Goal: Find specific page/section: Locate a particular part of the current website

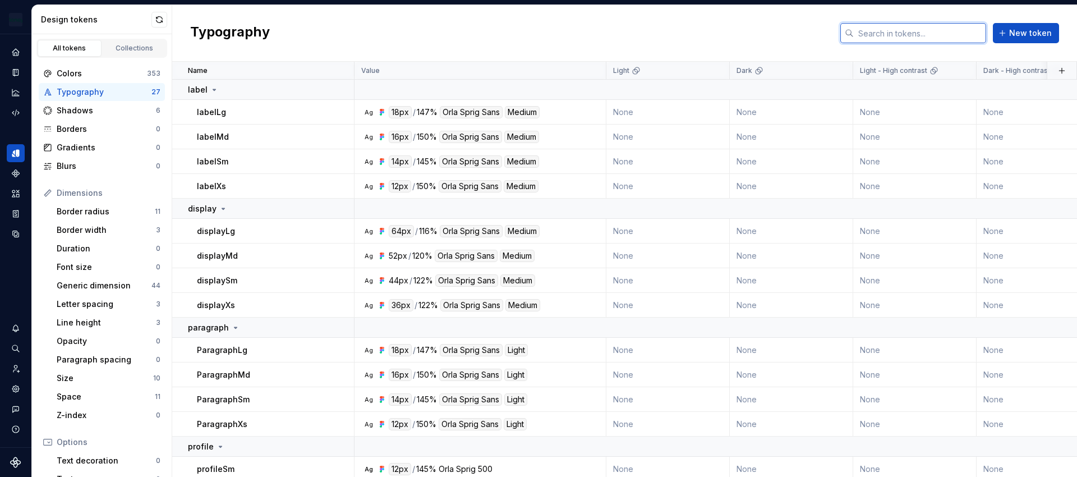
click at [911, 33] on input "text" at bounding box center [920, 33] width 132 height 20
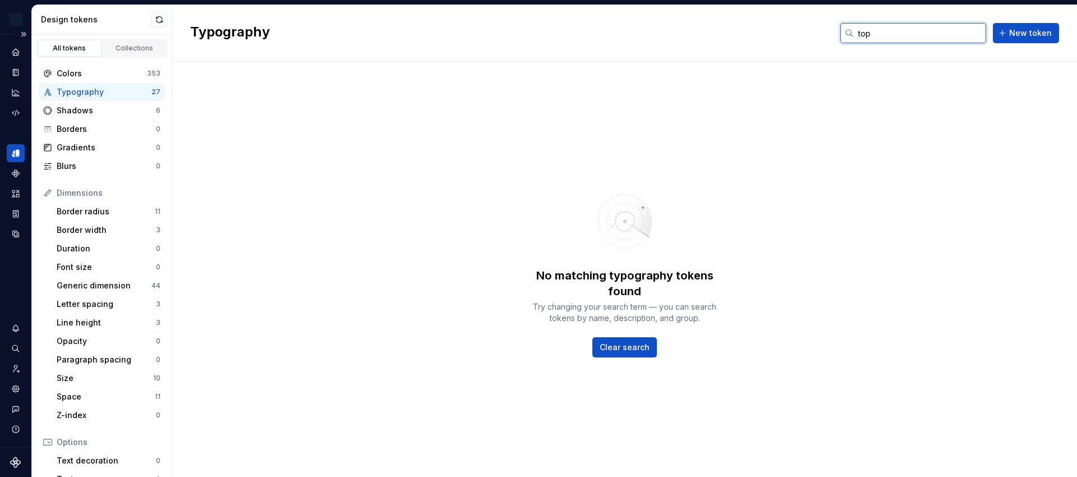
type input "top"
click at [15, 31] on div "Moneybox Design System" at bounding box center [15, 19] width 31 height 29
click at [24, 34] on button "Expand sidebar" at bounding box center [24, 34] width 16 height 16
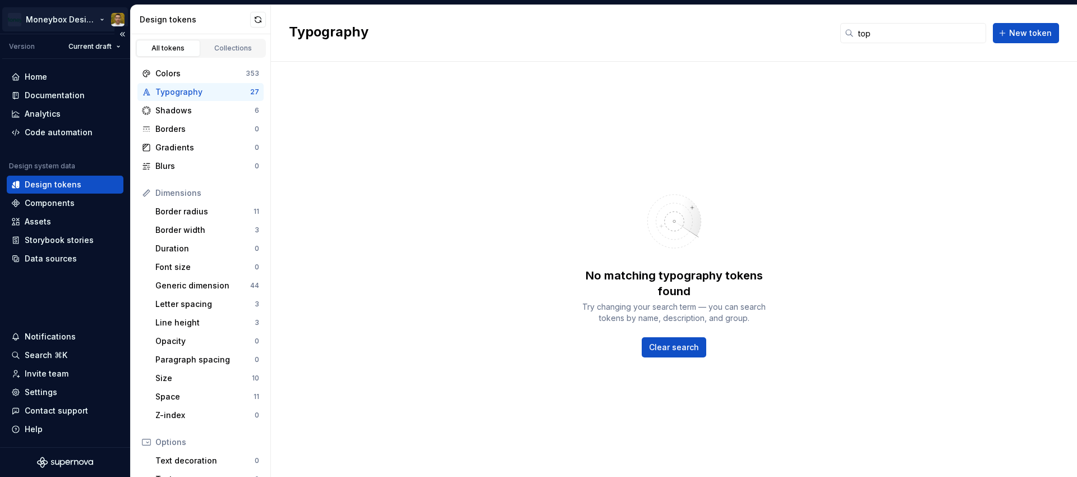
click at [91, 17] on html "Moneybox Design System Version Current draft Home Documentation Analytics Code …" at bounding box center [538, 238] width 1077 height 477
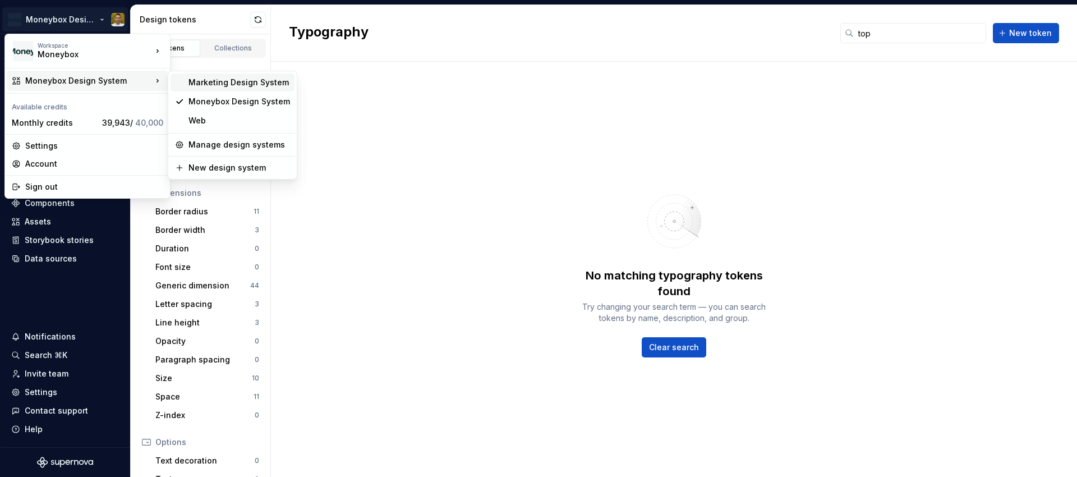
click at [237, 86] on div "Marketing Design System" at bounding box center [240, 82] width 102 height 11
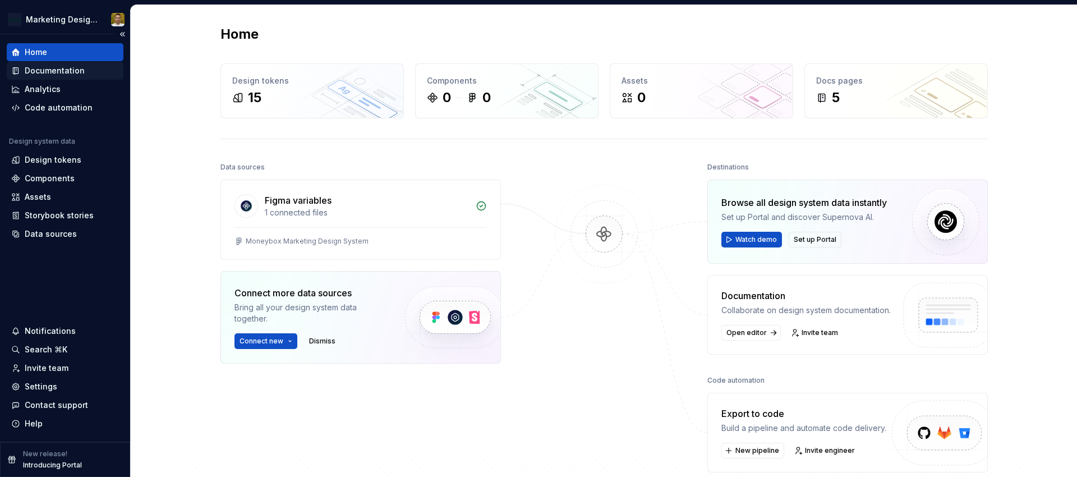
click at [68, 68] on div "Documentation" at bounding box center [55, 70] width 60 height 11
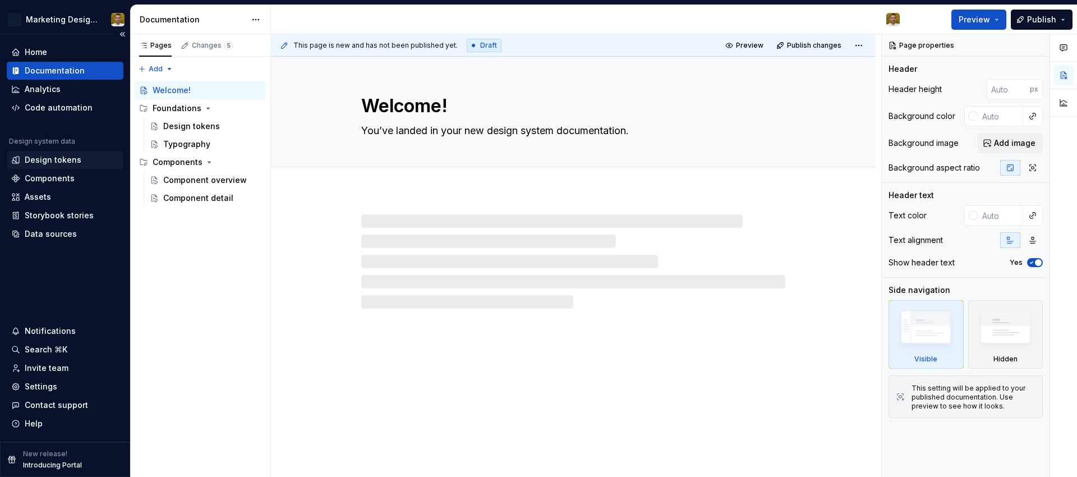
type textarea "*"
click at [67, 159] on div "Design tokens" at bounding box center [53, 159] width 57 height 11
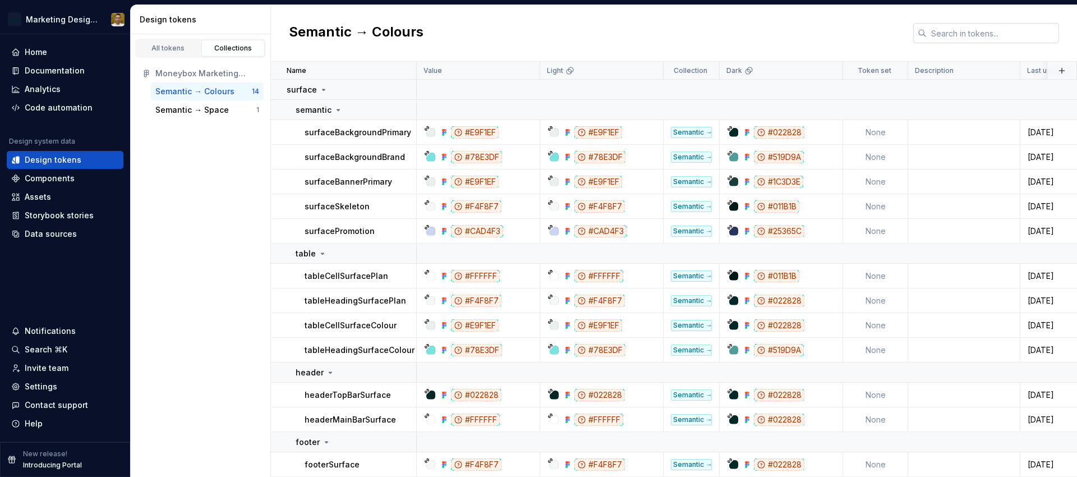
click at [973, 33] on input "text" at bounding box center [993, 33] width 132 height 20
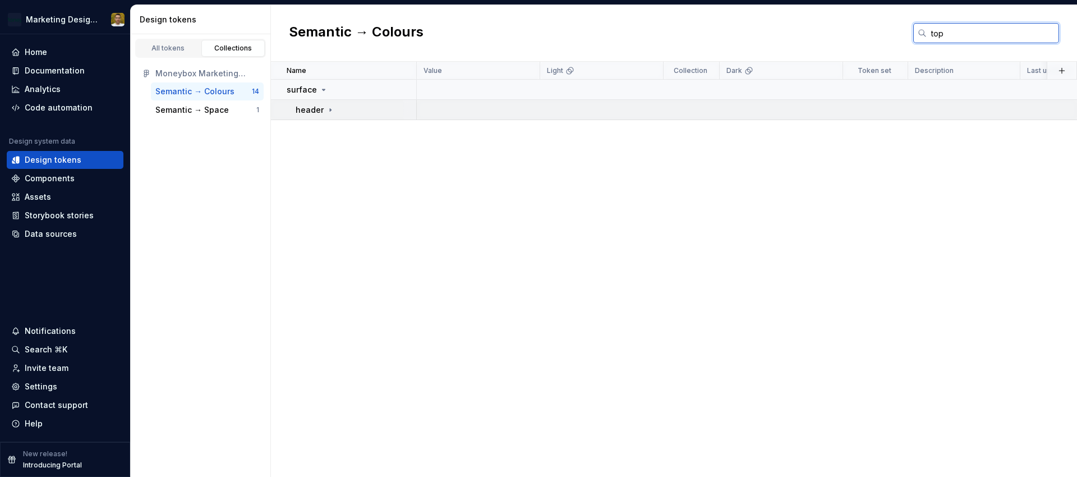
type input "top"
click at [327, 110] on icon at bounding box center [330, 109] width 9 height 9
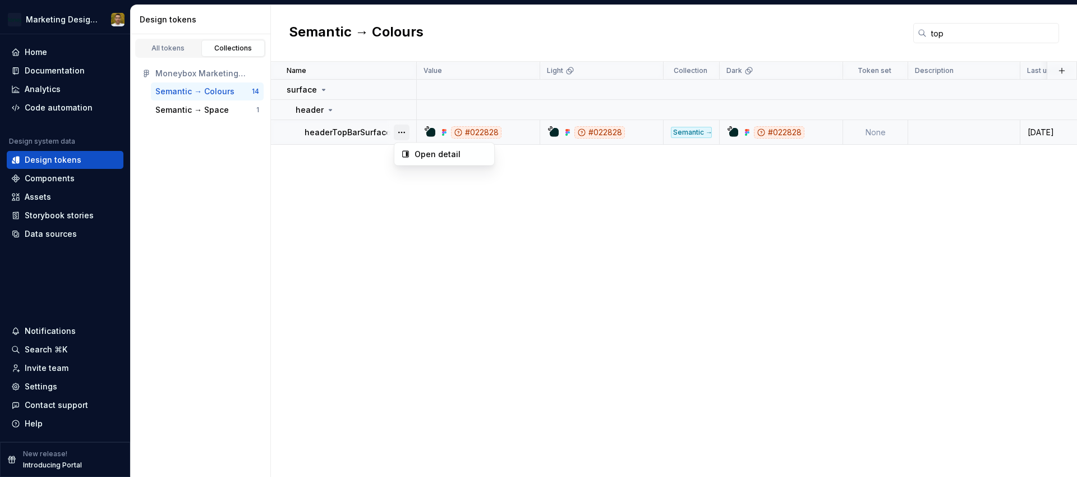
click at [403, 132] on button "button" at bounding box center [402, 133] width 16 height 16
click at [463, 156] on div "Open detail" at bounding box center [451, 154] width 73 height 11
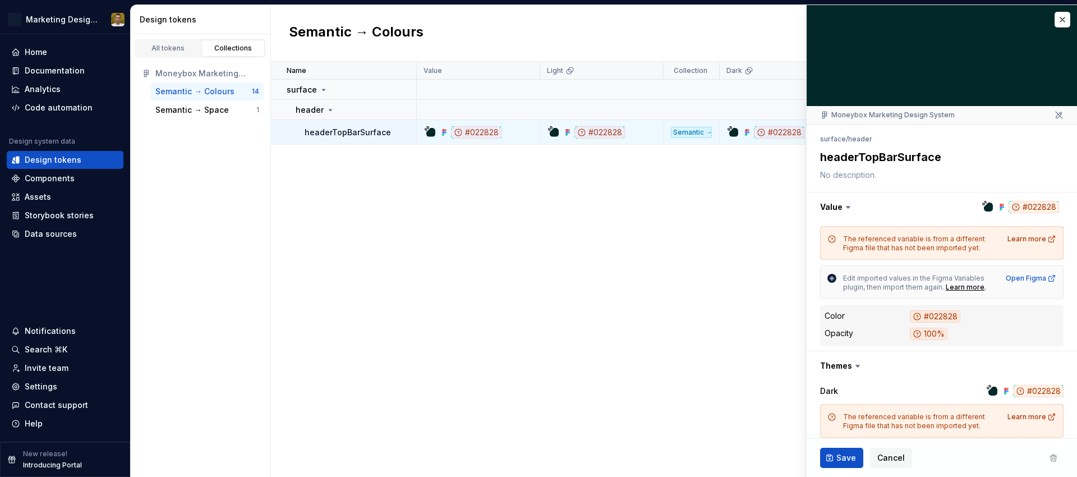
type textarea "*"
